Goal: Information Seeking & Learning: Learn about a topic

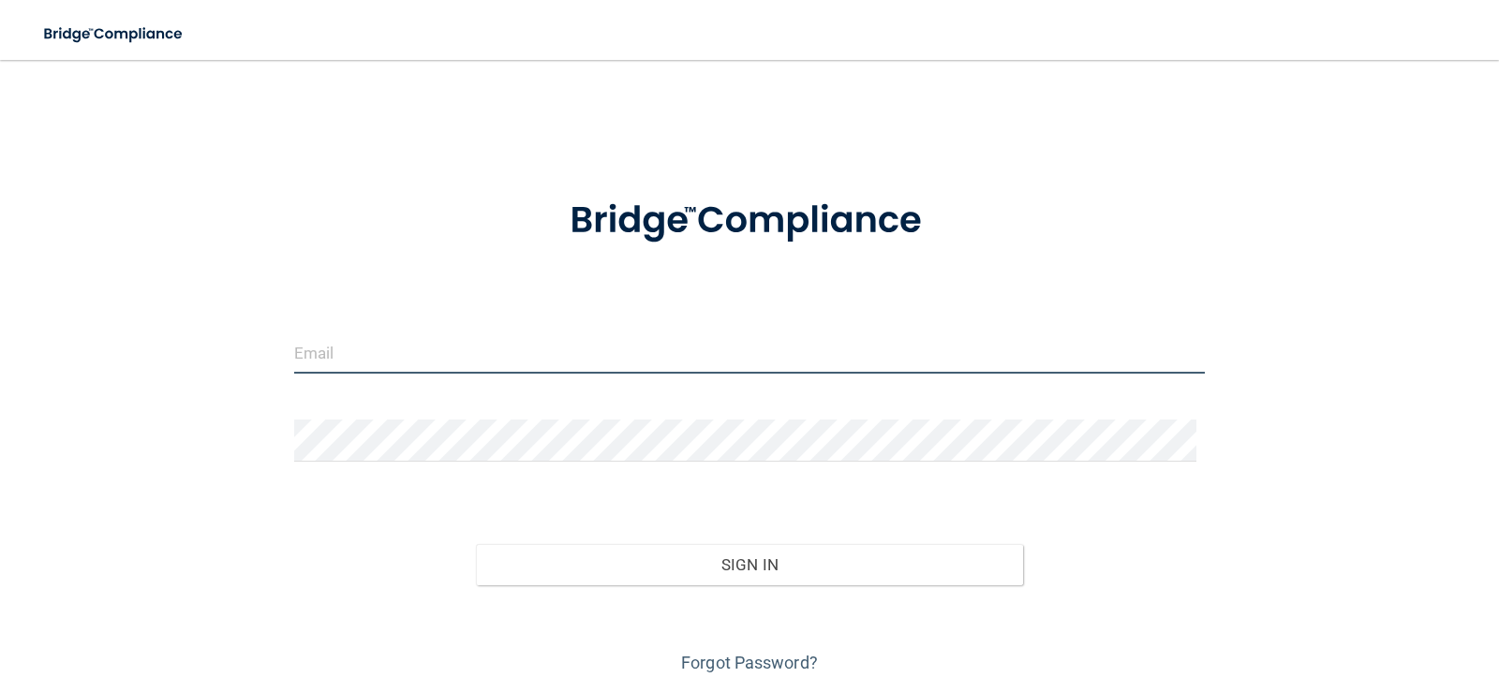
click at [653, 340] on input "email" at bounding box center [750, 353] width 912 height 42
type input "[EMAIL_ADDRESS][DOMAIN_NAME]"
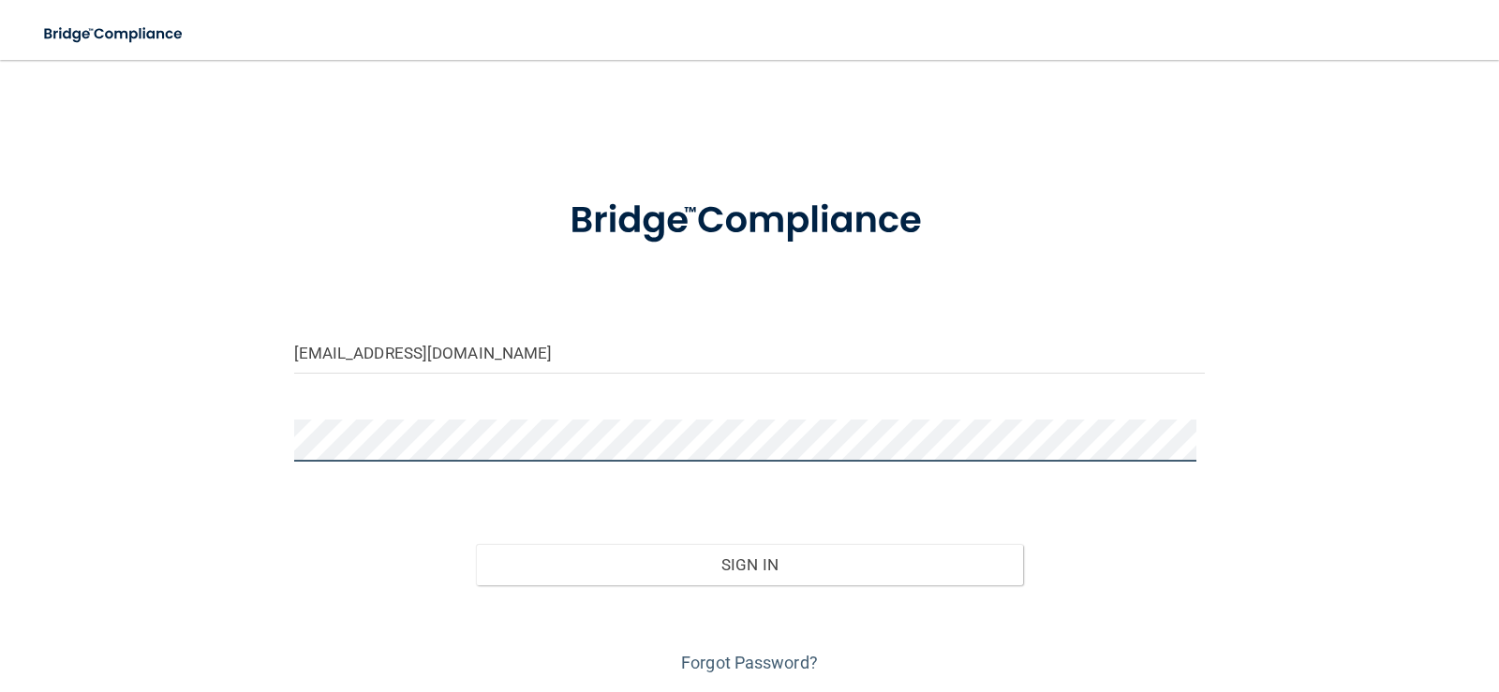
click at [476, 544] on button "Sign In" at bounding box center [749, 564] width 547 height 41
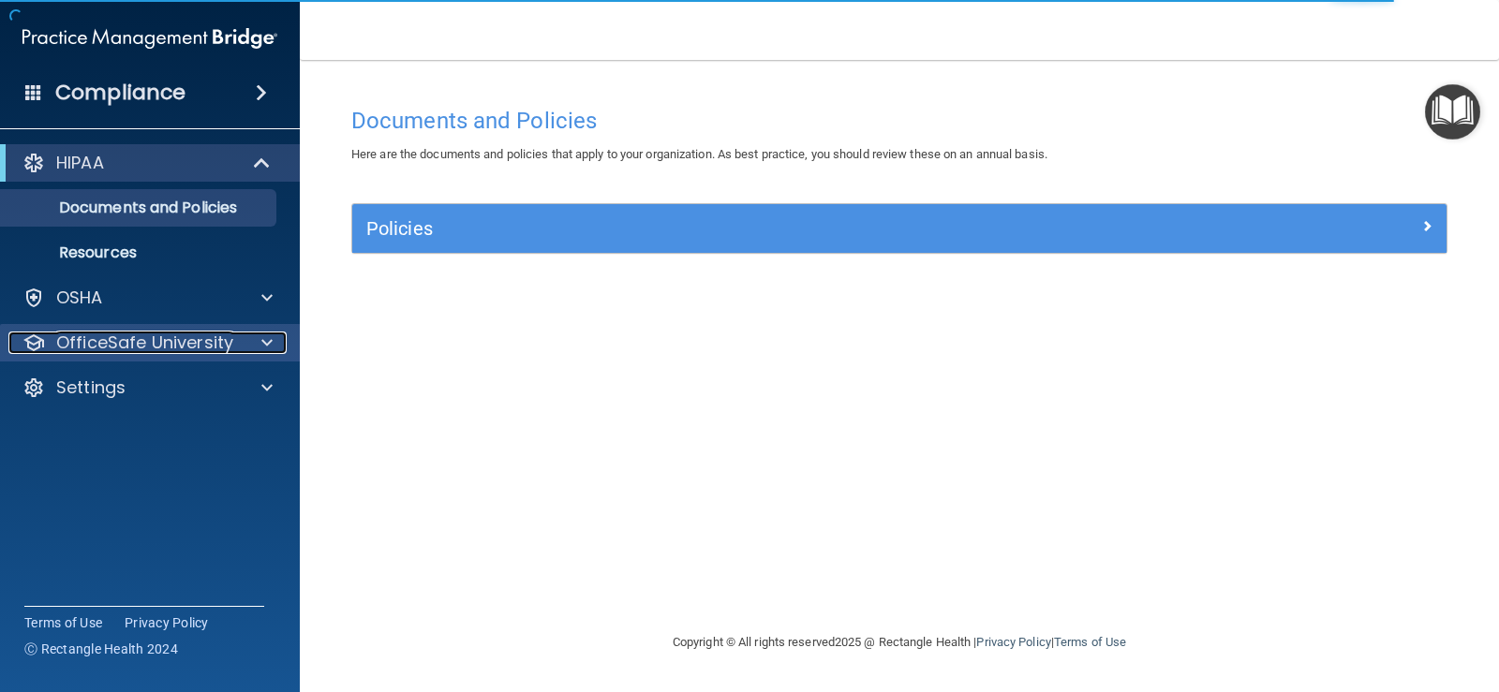
click at [243, 348] on div at bounding box center [264, 343] width 47 height 22
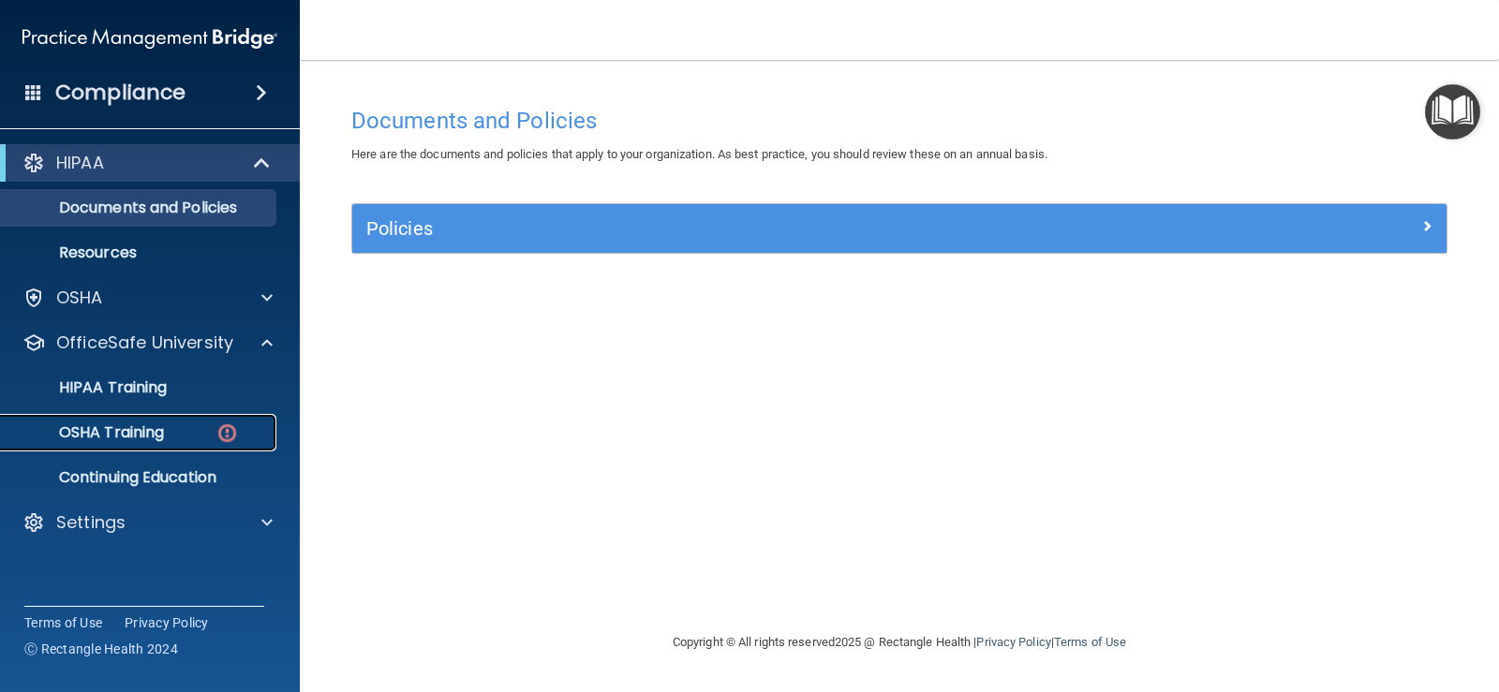
click at [141, 431] on p "OSHA Training" at bounding box center [88, 433] width 152 height 19
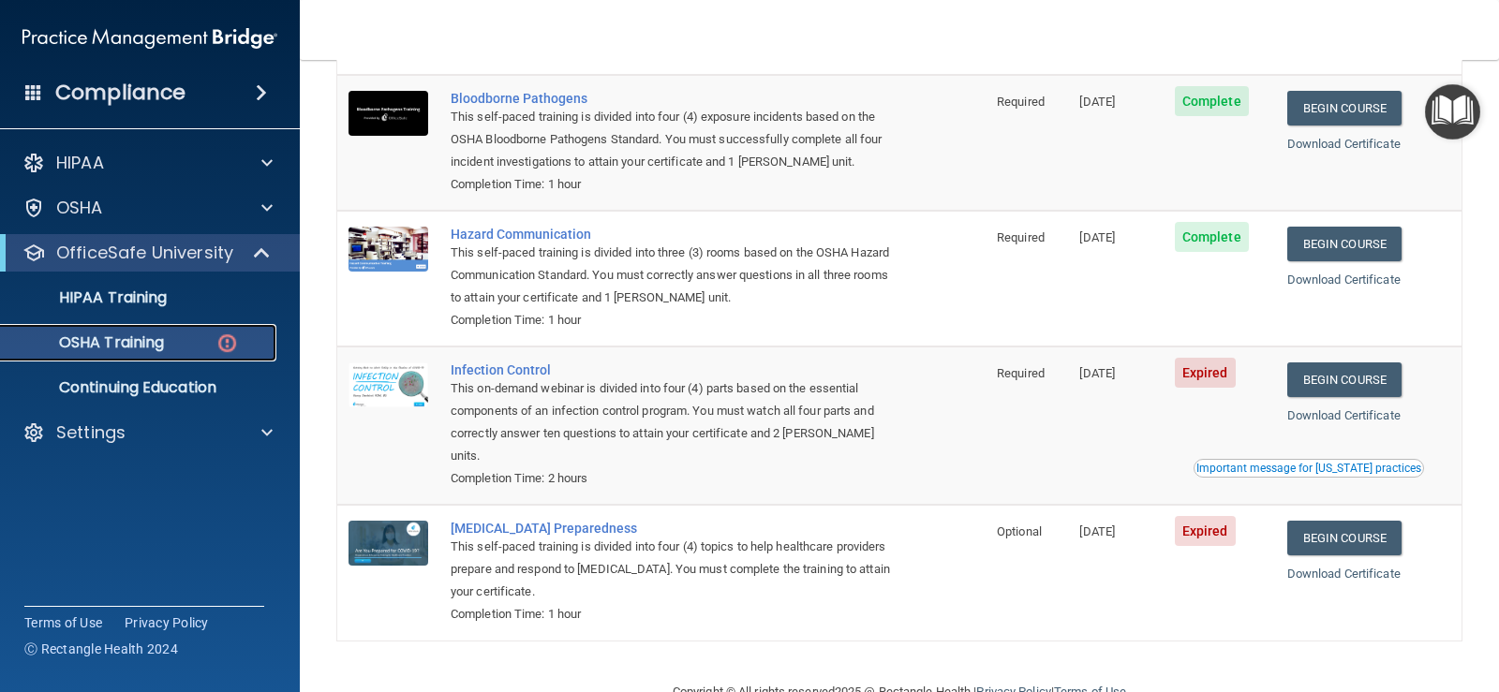
scroll to position [215, 0]
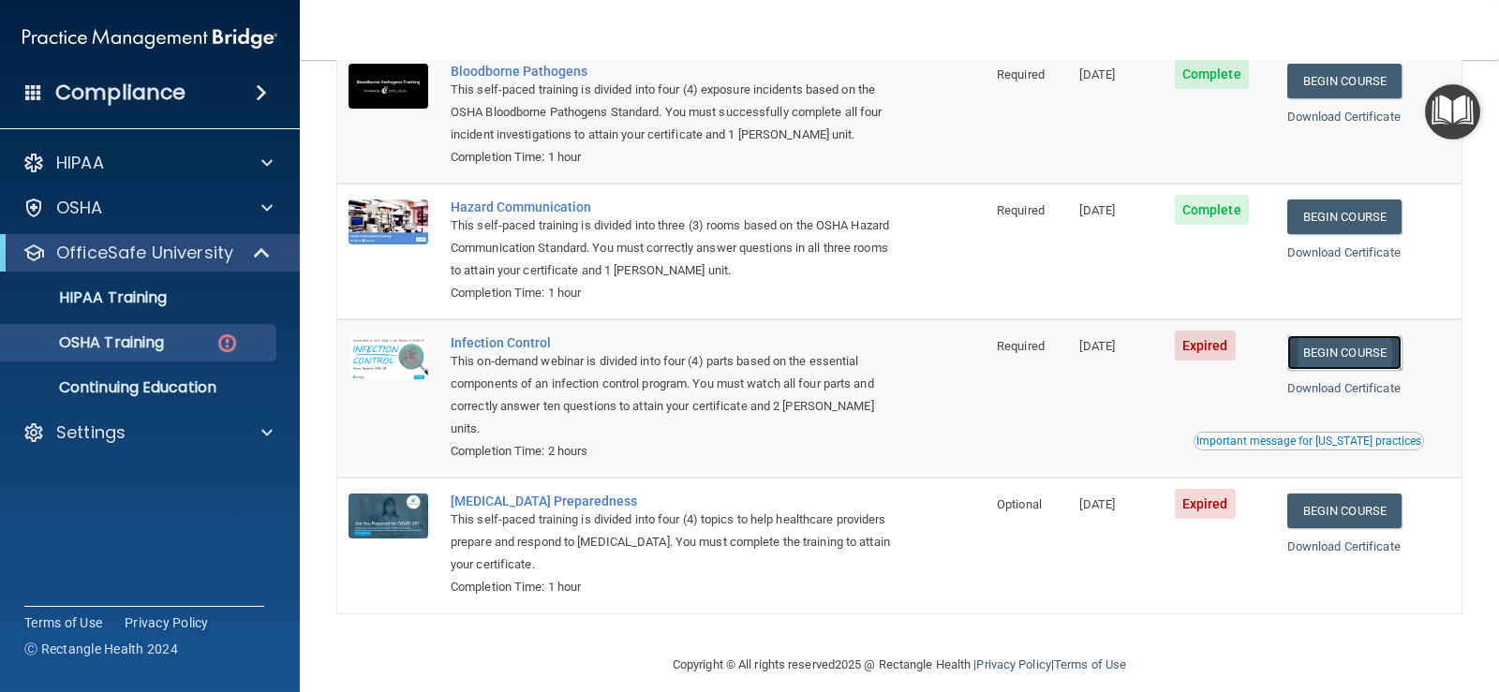
click at [1352, 359] on link "Begin Course" at bounding box center [1344, 352] width 114 height 35
click at [1322, 369] on link "Begin Course" at bounding box center [1344, 352] width 114 height 35
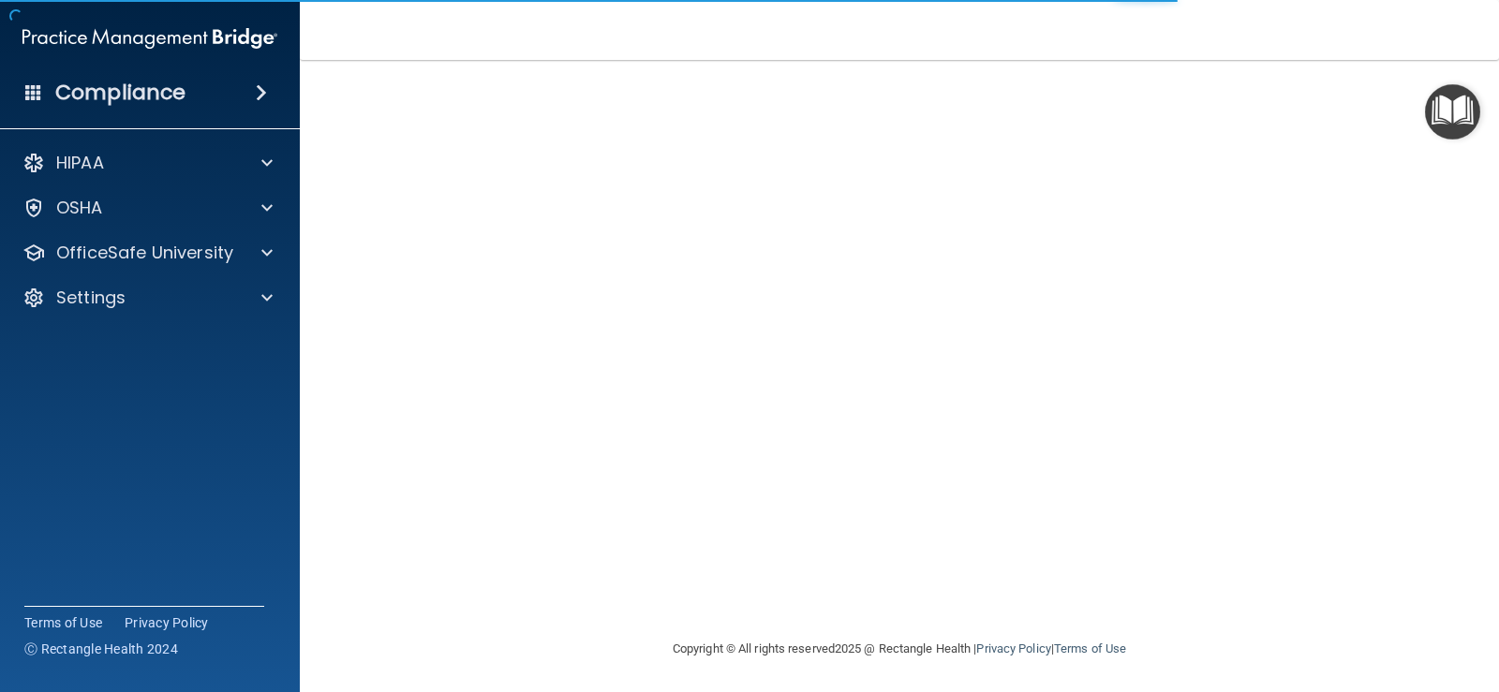
scroll to position [110, 0]
